Goal: Task Accomplishment & Management: Manage account settings

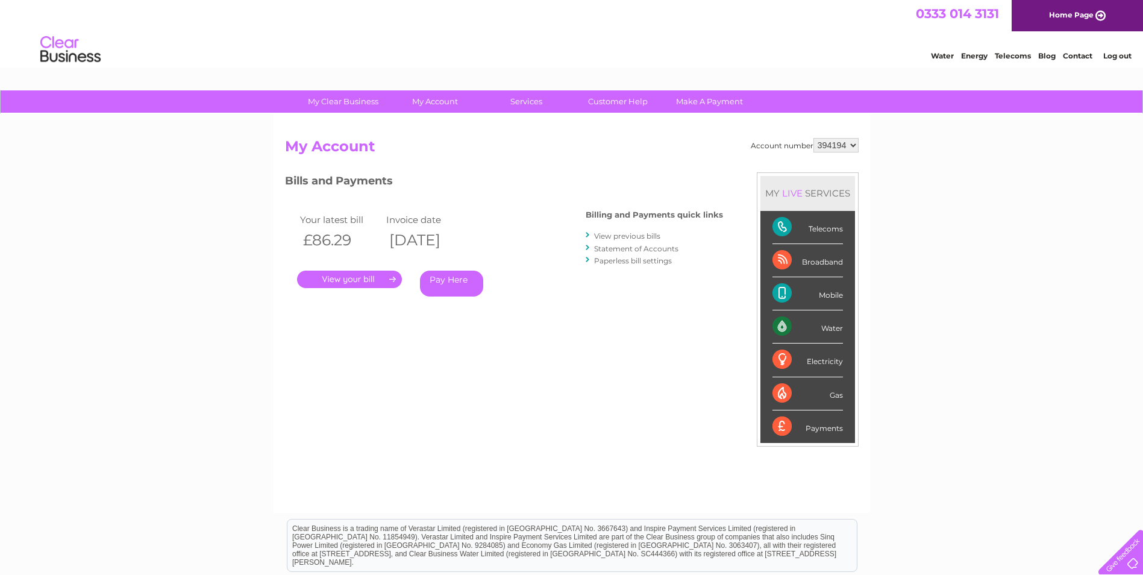
click at [853, 146] on select "394194 425084" at bounding box center [836, 145] width 45 height 14
select select "425084"
click at [814, 138] on select "394194 425084" at bounding box center [836, 145] width 45 height 14
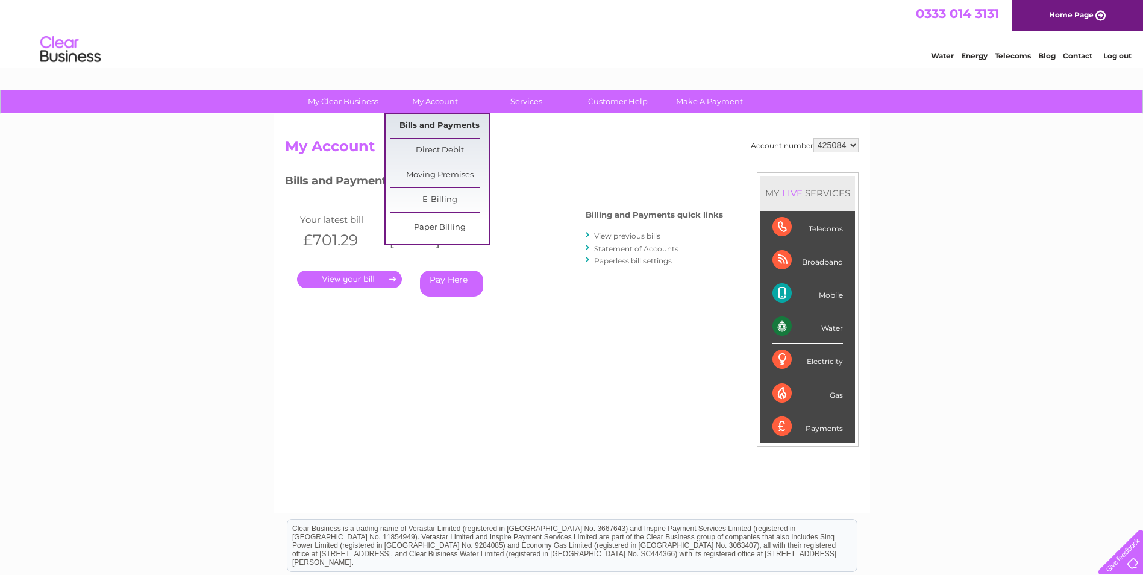
click at [431, 121] on link "Bills and Payments" at bounding box center [439, 126] width 99 height 24
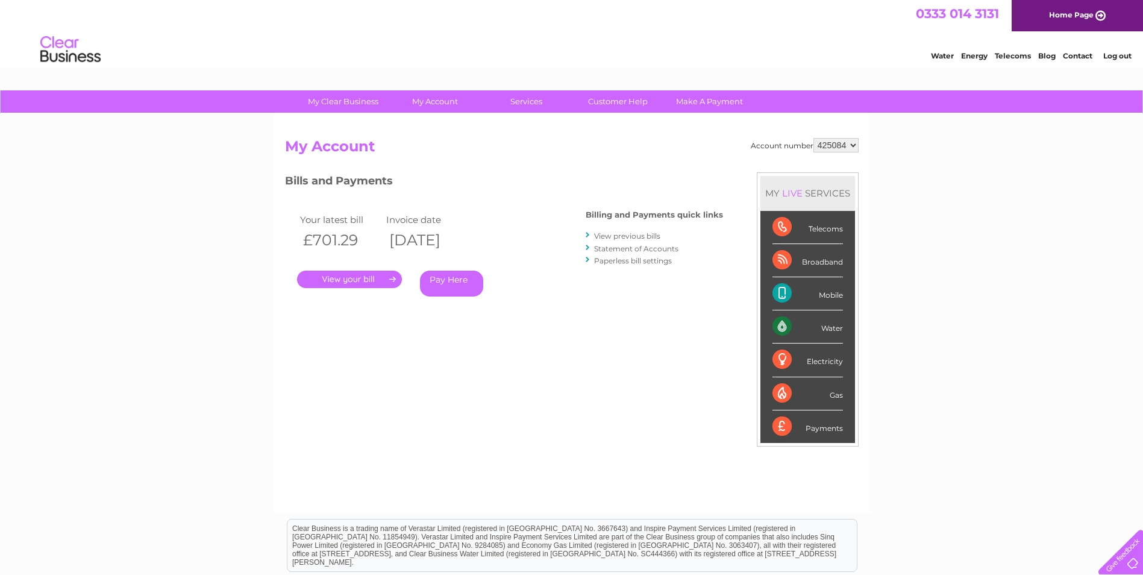
click at [353, 279] on link "." at bounding box center [349, 279] width 105 height 17
